Goal: Task Accomplishment & Management: Manage account settings

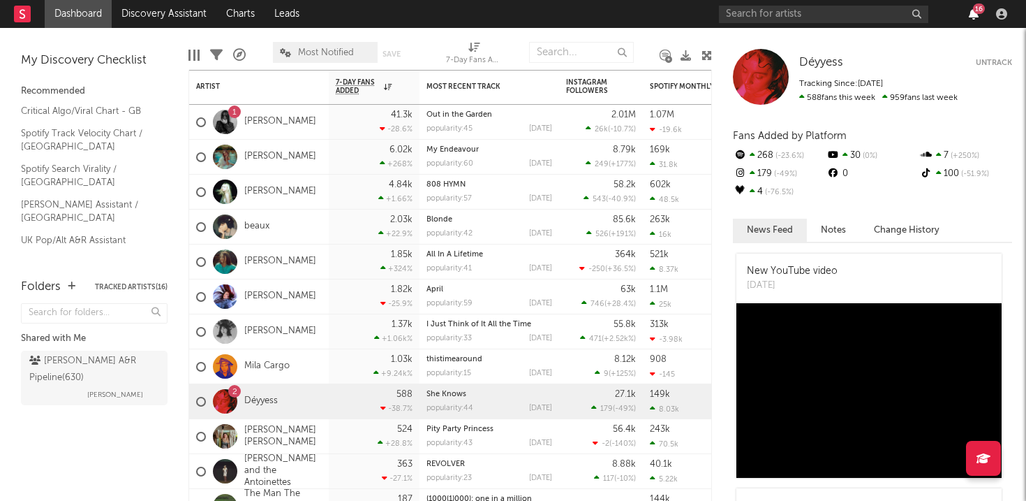
click at [969, 18] on icon "button" at bounding box center [974, 13] width 10 height 11
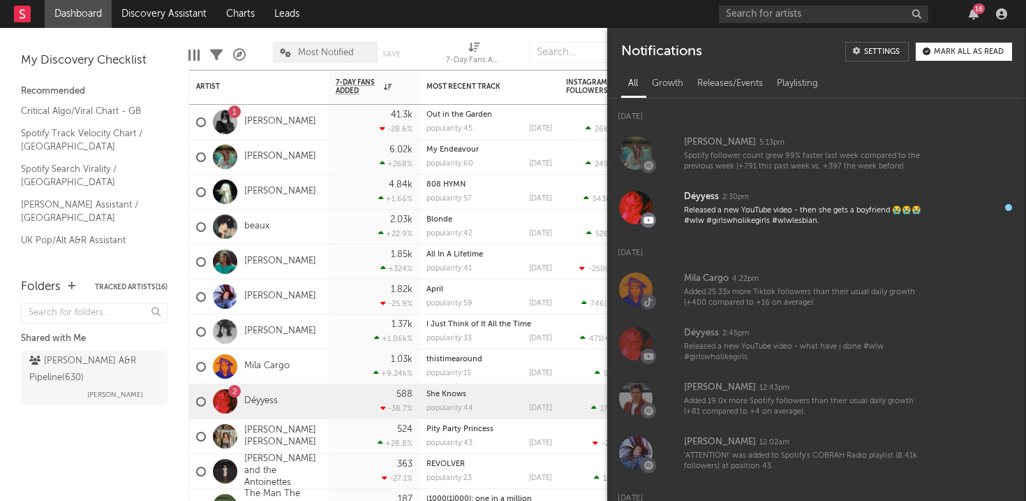
click at [964, 65] on div "All Growth Releases/Events Playlisting" at bounding box center [816, 82] width 419 height 34
click at [961, 58] on button "Mark all as read" at bounding box center [964, 52] width 96 height 18
click at [963, 74] on div "All Growth Releases/Events Playlisting" at bounding box center [816, 84] width 391 height 24
click at [963, 54] on div "Mark all as read" at bounding box center [969, 52] width 70 height 8
